Goal: Use online tool/utility

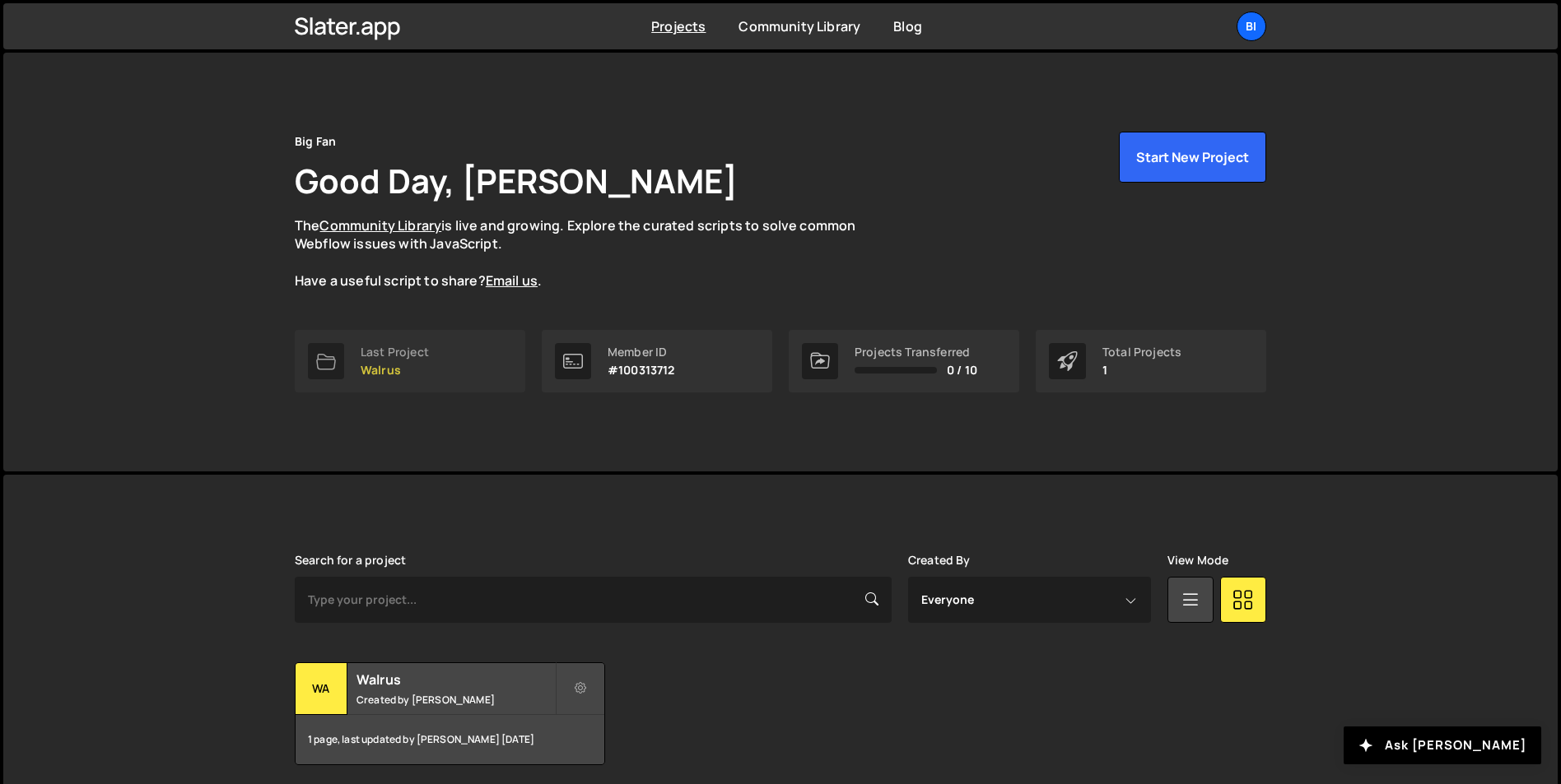
click at [434, 369] on link "Last Project Walrus" at bounding box center [410, 361] width 231 height 63
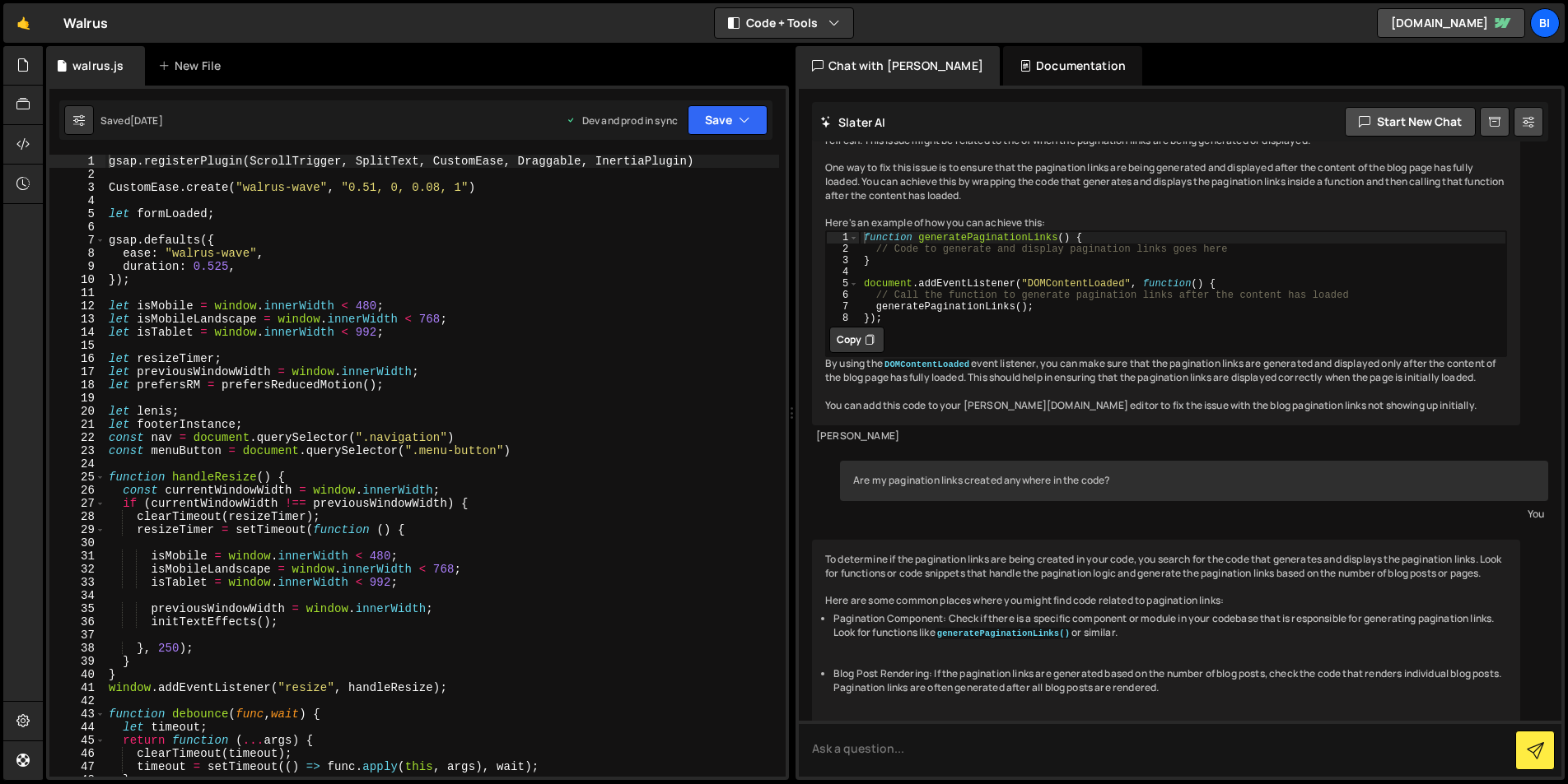
scroll to position [410, 0]
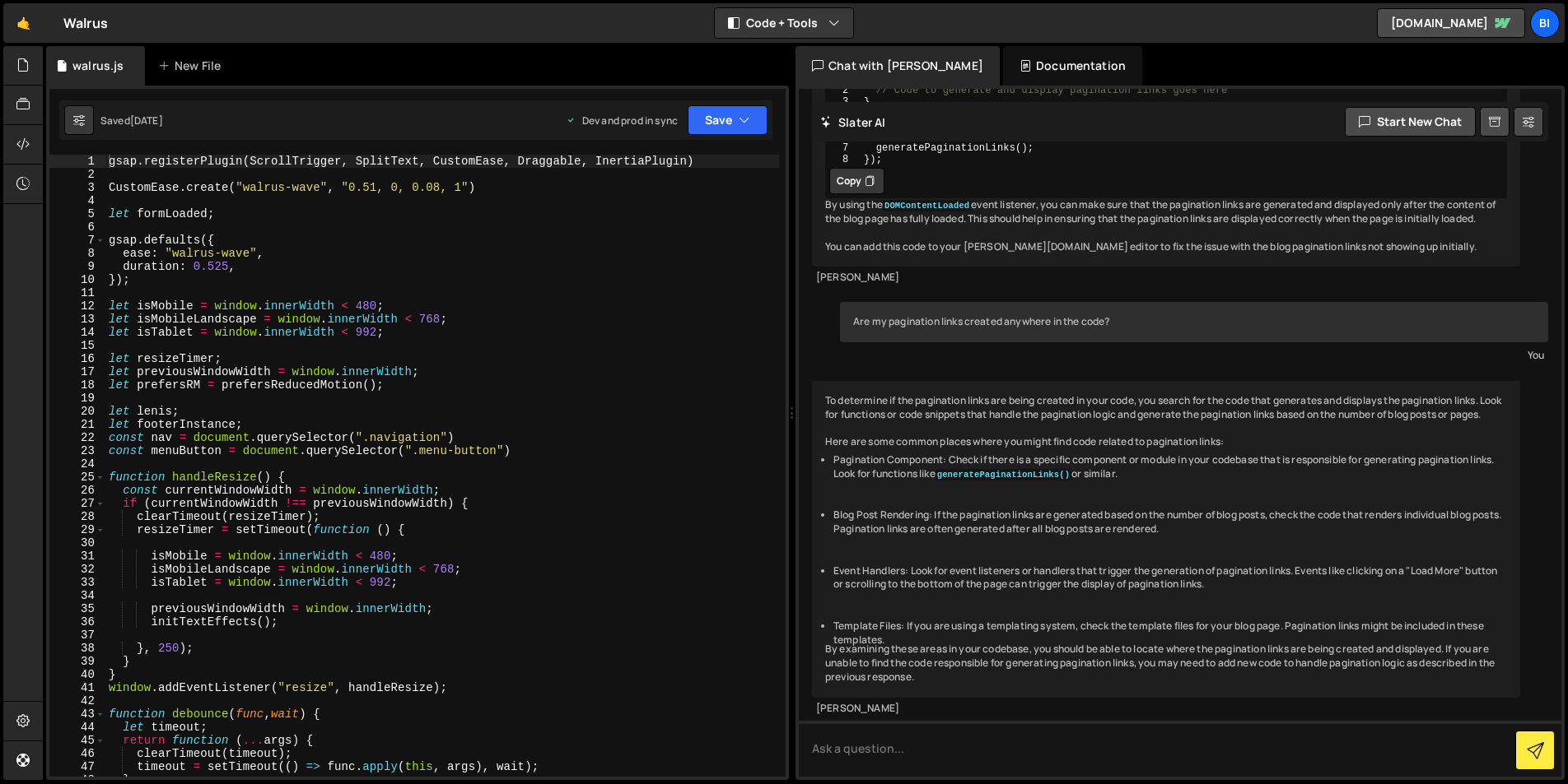
click at [411, 339] on div "gsap . registerPlugin ( ScrollTrigger , SplitText , CustomEase , Draggable , In…" at bounding box center [442, 479] width 673 height 649
click at [411, 330] on div "gsap . registerPlugin ( ScrollTrigger , SplitText , CustomEase , Draggable , In…" at bounding box center [442, 479] width 673 height 649
type textarea "let isTablet = window.innerWidth < 992;"
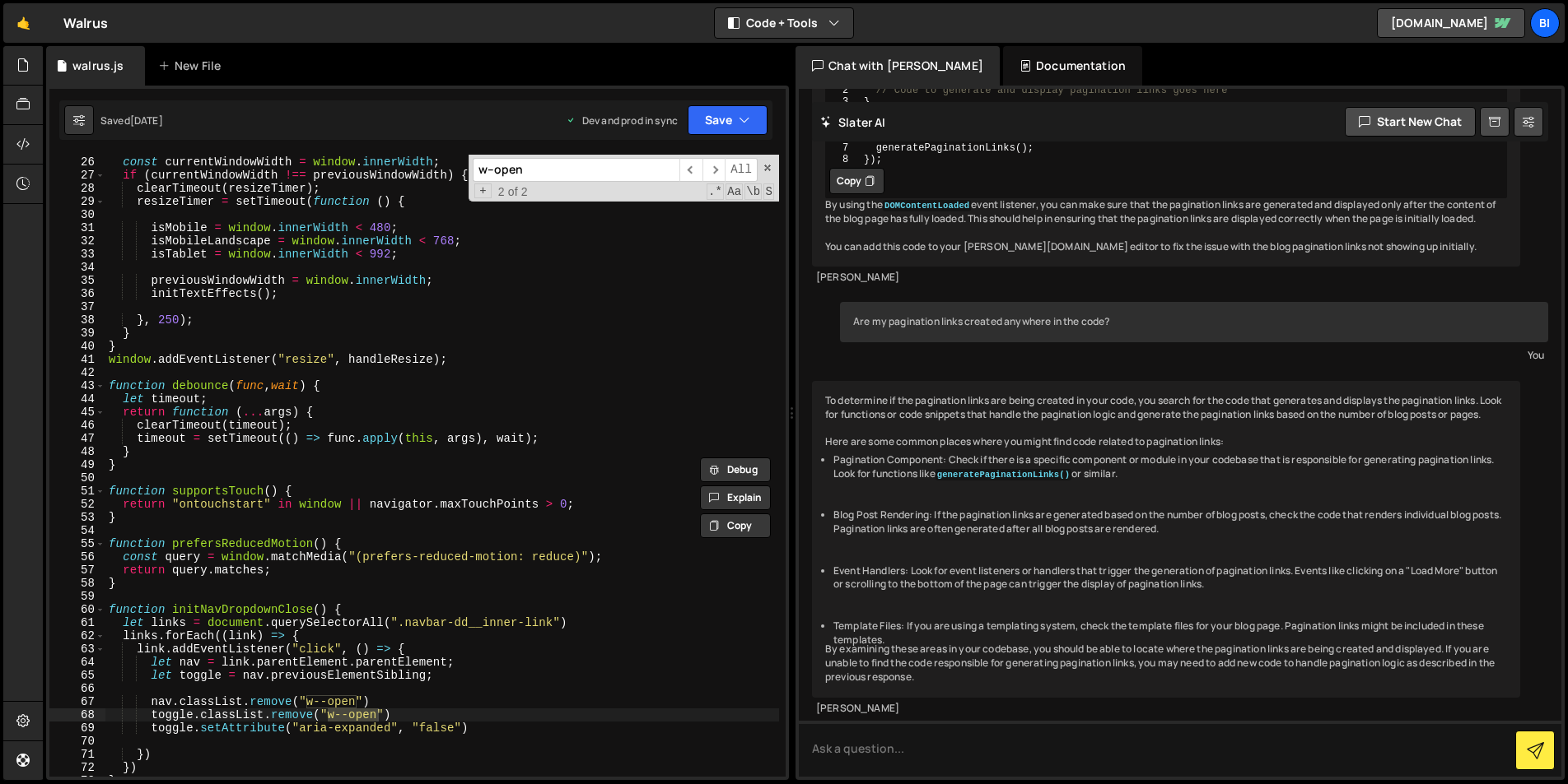
scroll to position [343, 0]
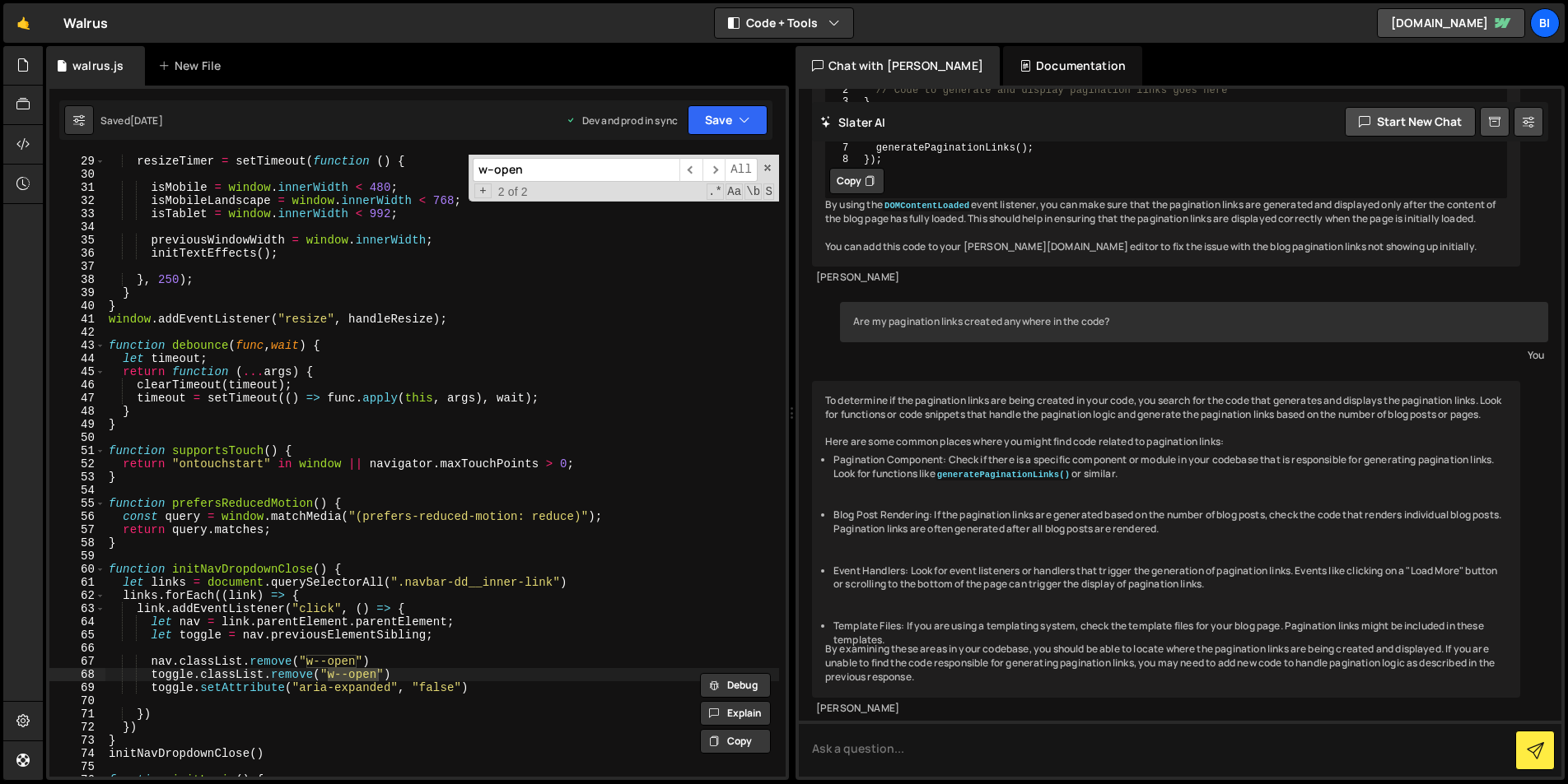
click at [461, 168] on div "clearTimeout ( resizeTimer ) ; resizeTimer = setTimeout ( function ( ) { isMobi…" at bounding box center [442, 466] width 673 height 623
paste input "dropdown-toggle"
type input "w-dropdown-toggle"
type textarea "toggle.classList.remove("w--open")"
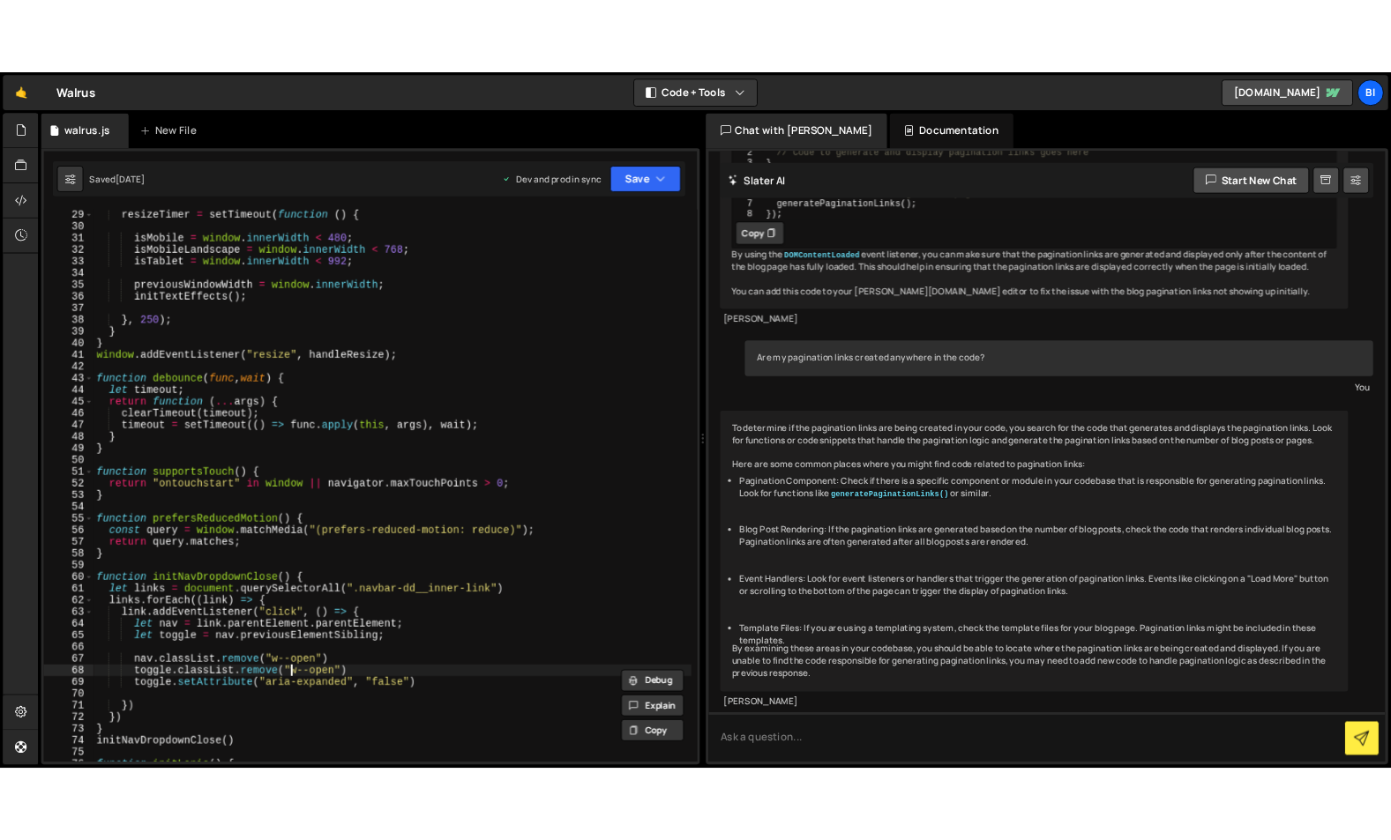
scroll to position [0, 0]
